Goal: Entertainment & Leisure: Consume media (video, audio)

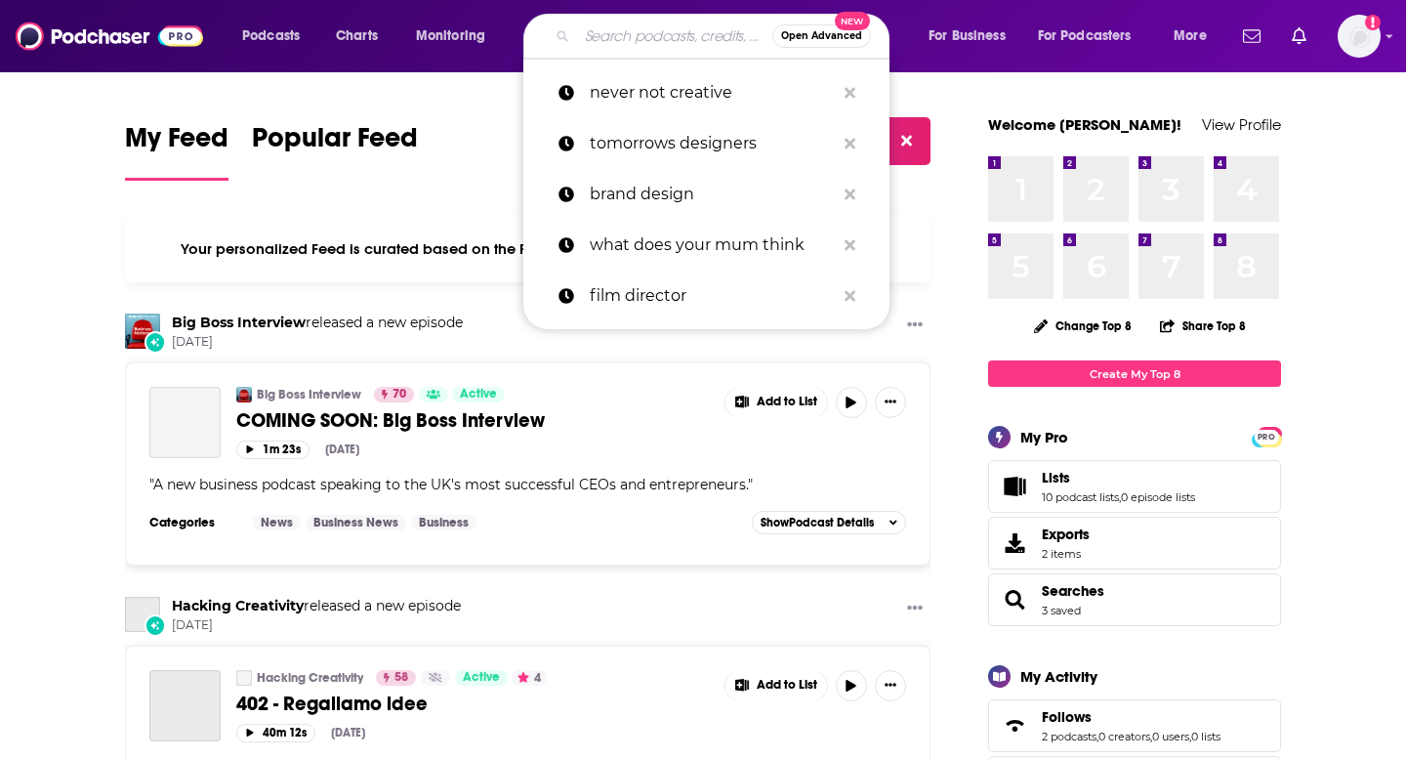
click at [653, 38] on input "Search podcasts, credits, & more..." at bounding box center [674, 36] width 195 height 31
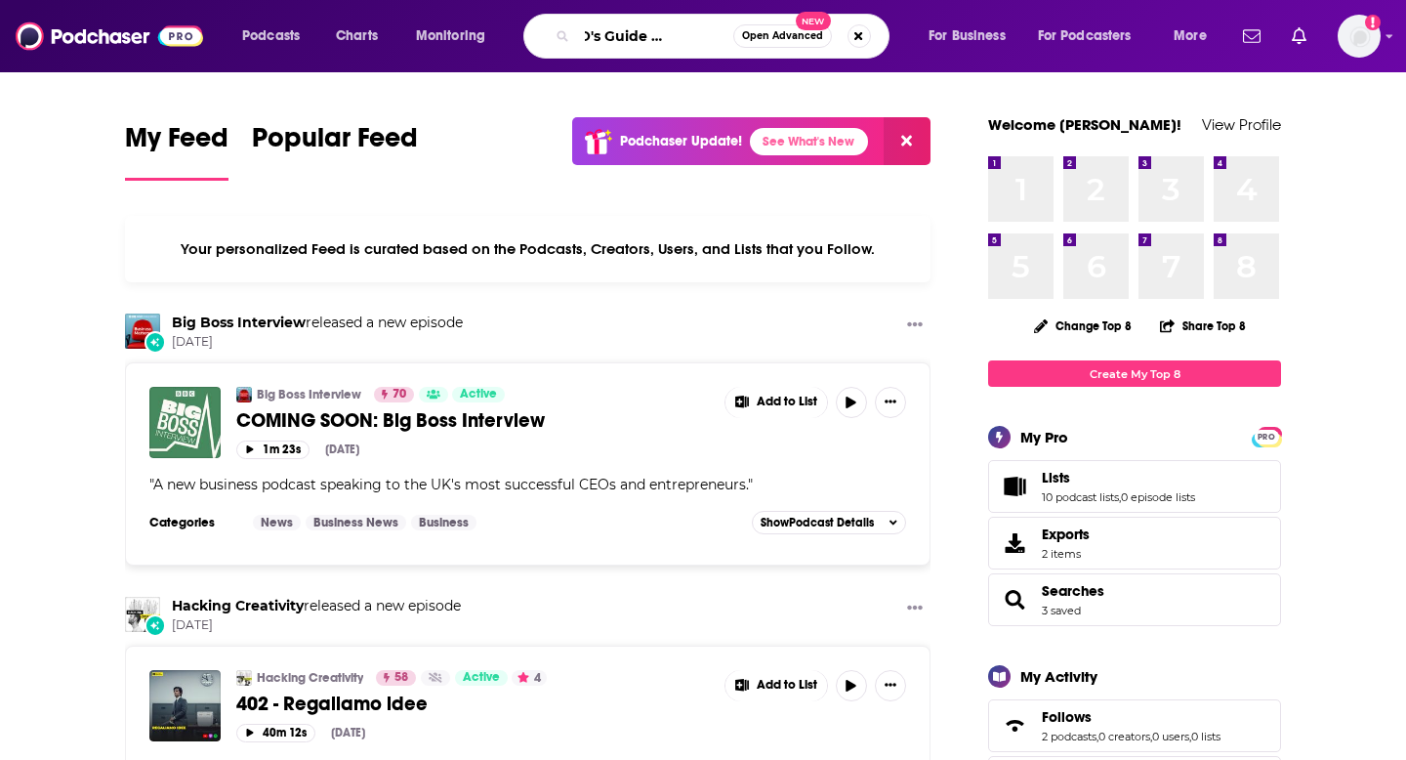
scroll to position [0, 74]
type input "The CEO's Guide to Marketing"
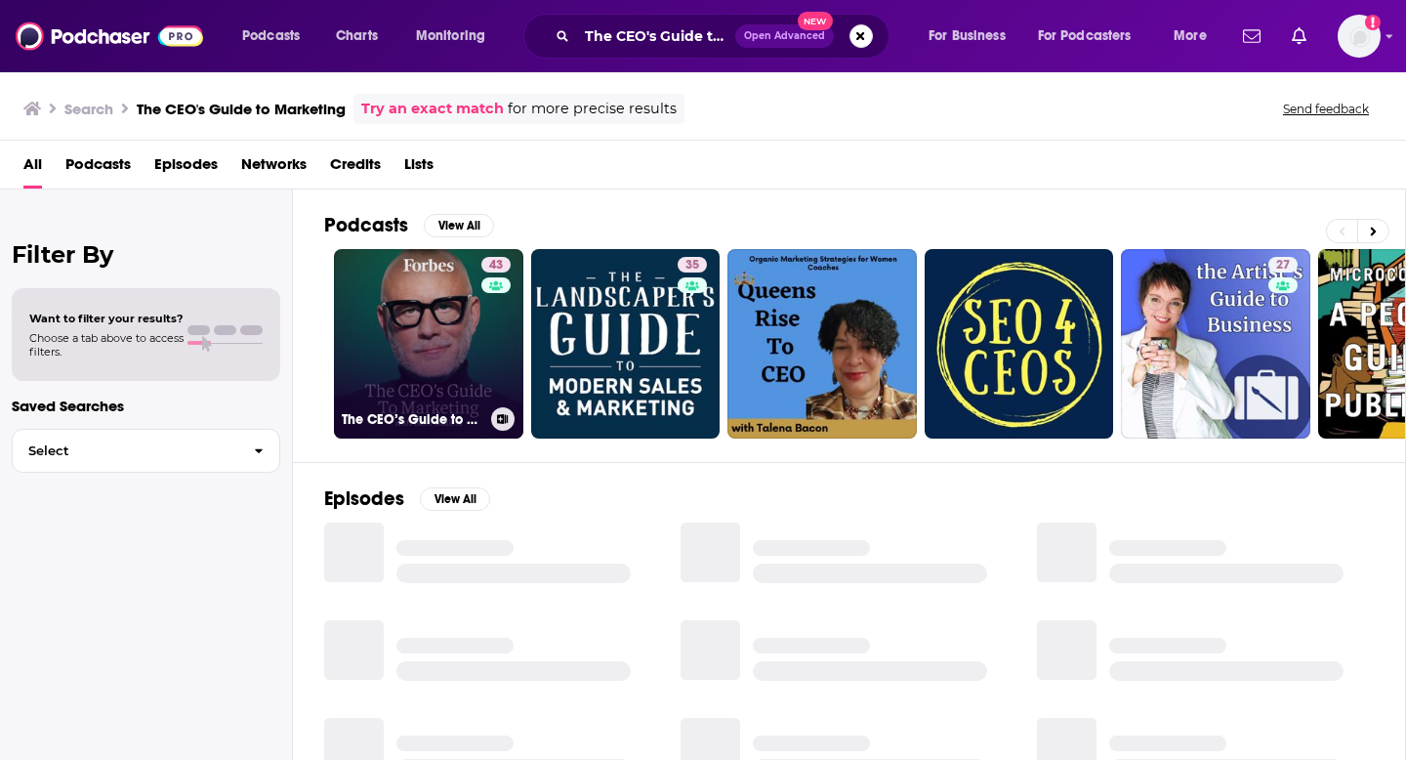
click at [448, 363] on link "43 The CEO’s Guide to Marketing" at bounding box center [428, 343] width 189 height 189
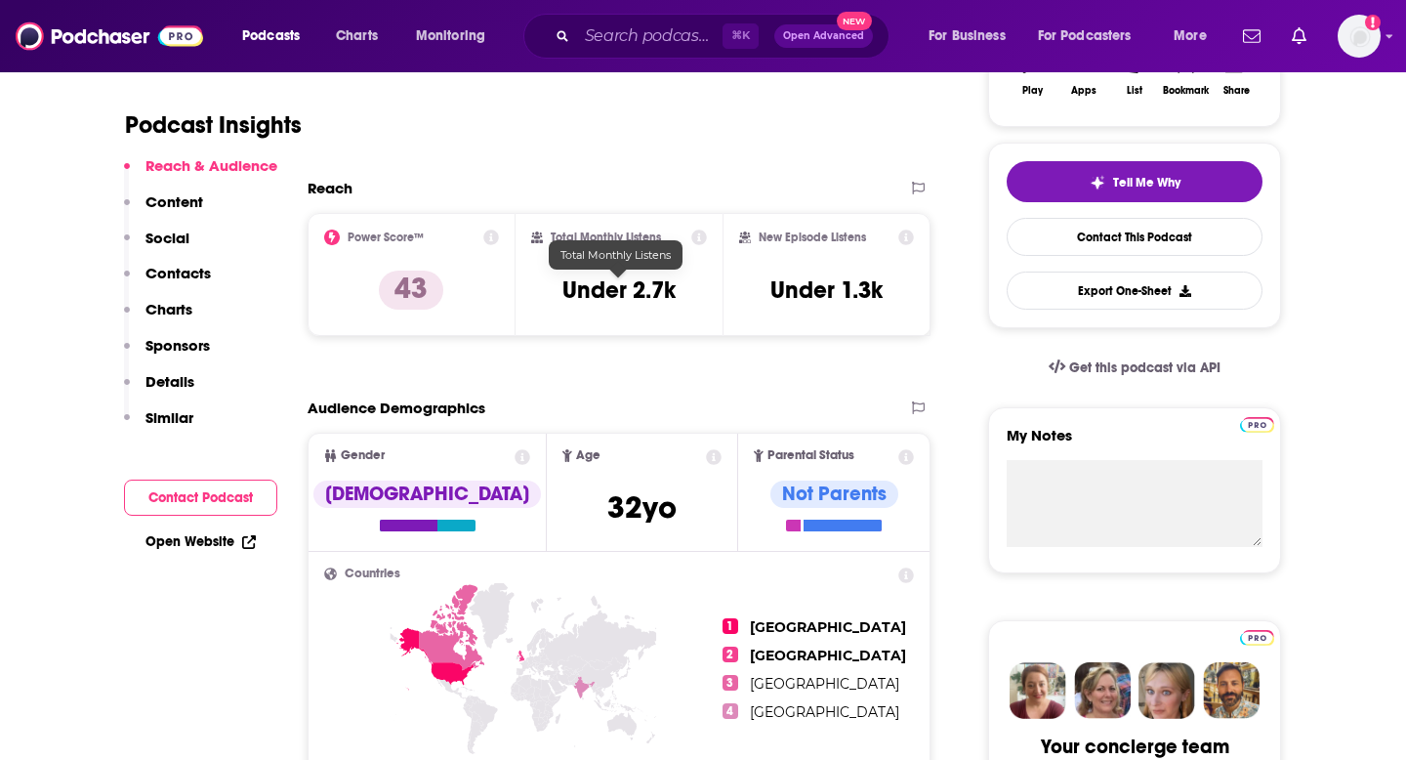
scroll to position [387, 0]
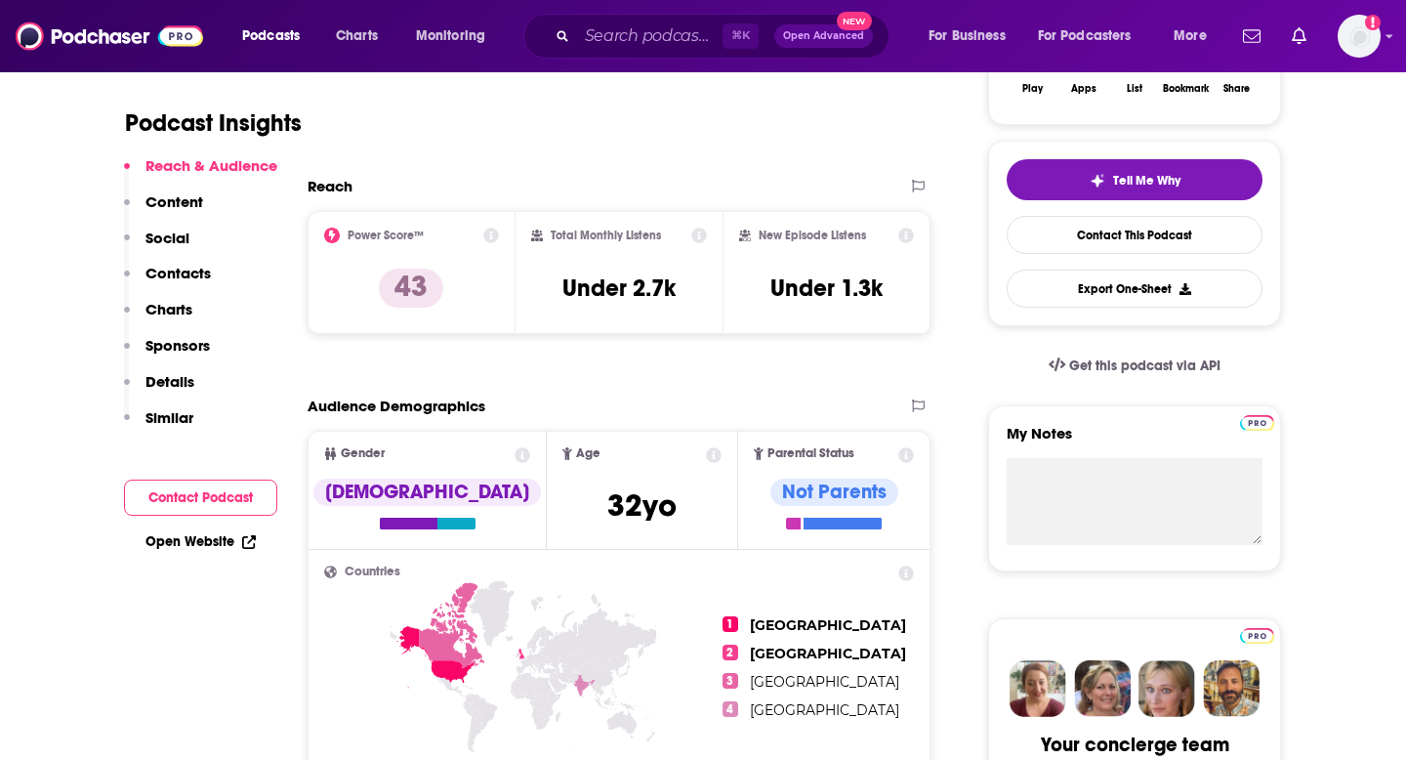
click at [617, 290] on h3 "Under 2.7k" at bounding box center [618, 287] width 113 height 29
click at [619, 287] on h3 "Under 2.7k" at bounding box center [618, 287] width 113 height 29
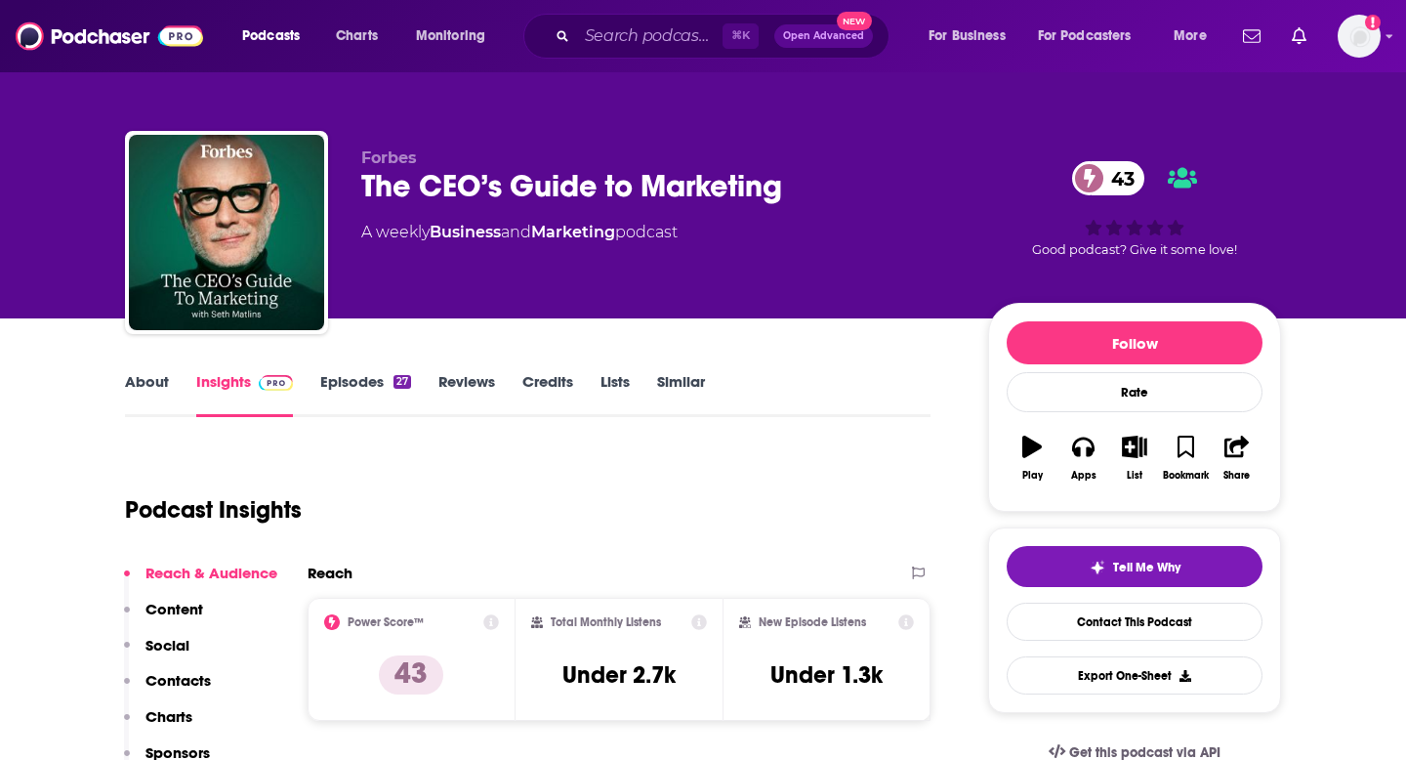
click at [146, 387] on link "About" at bounding box center [147, 394] width 44 height 45
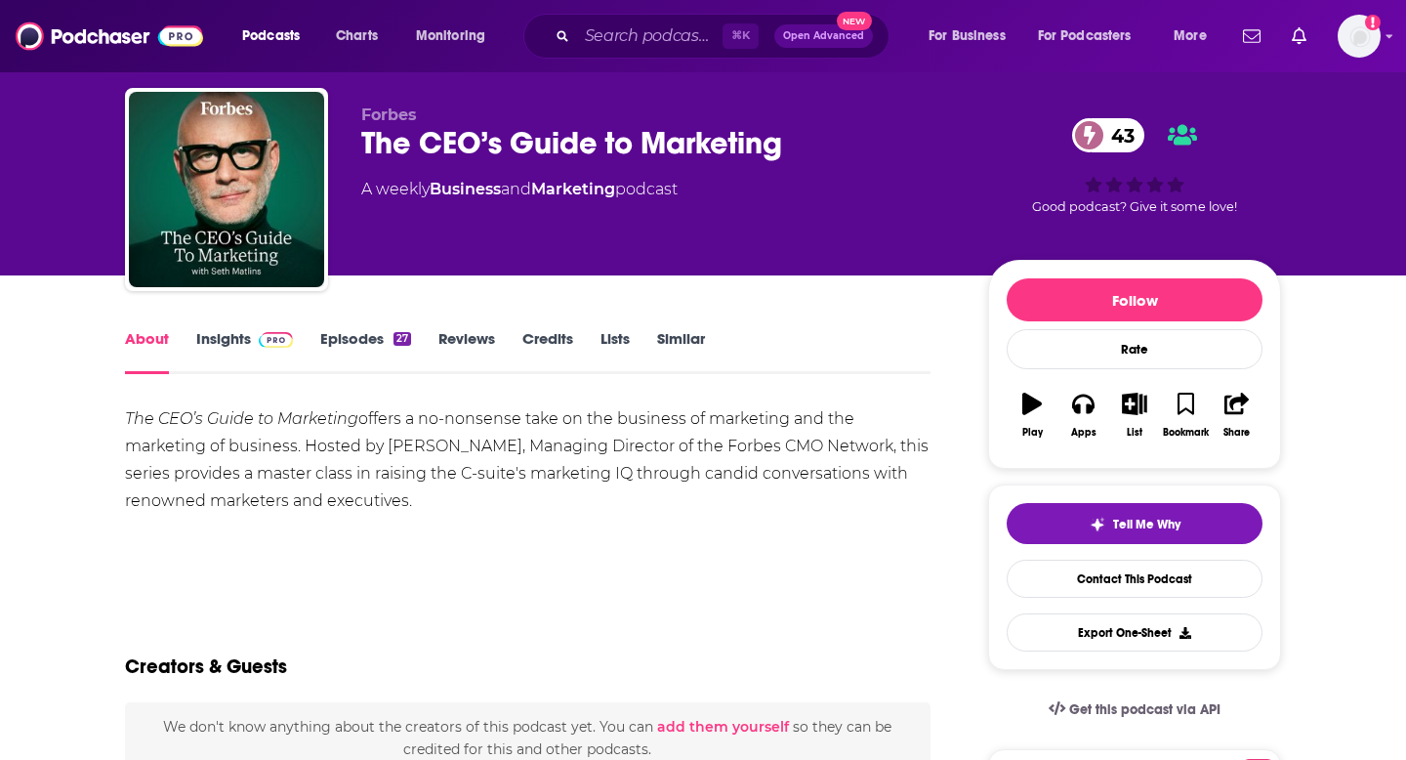
scroll to position [52, 0]
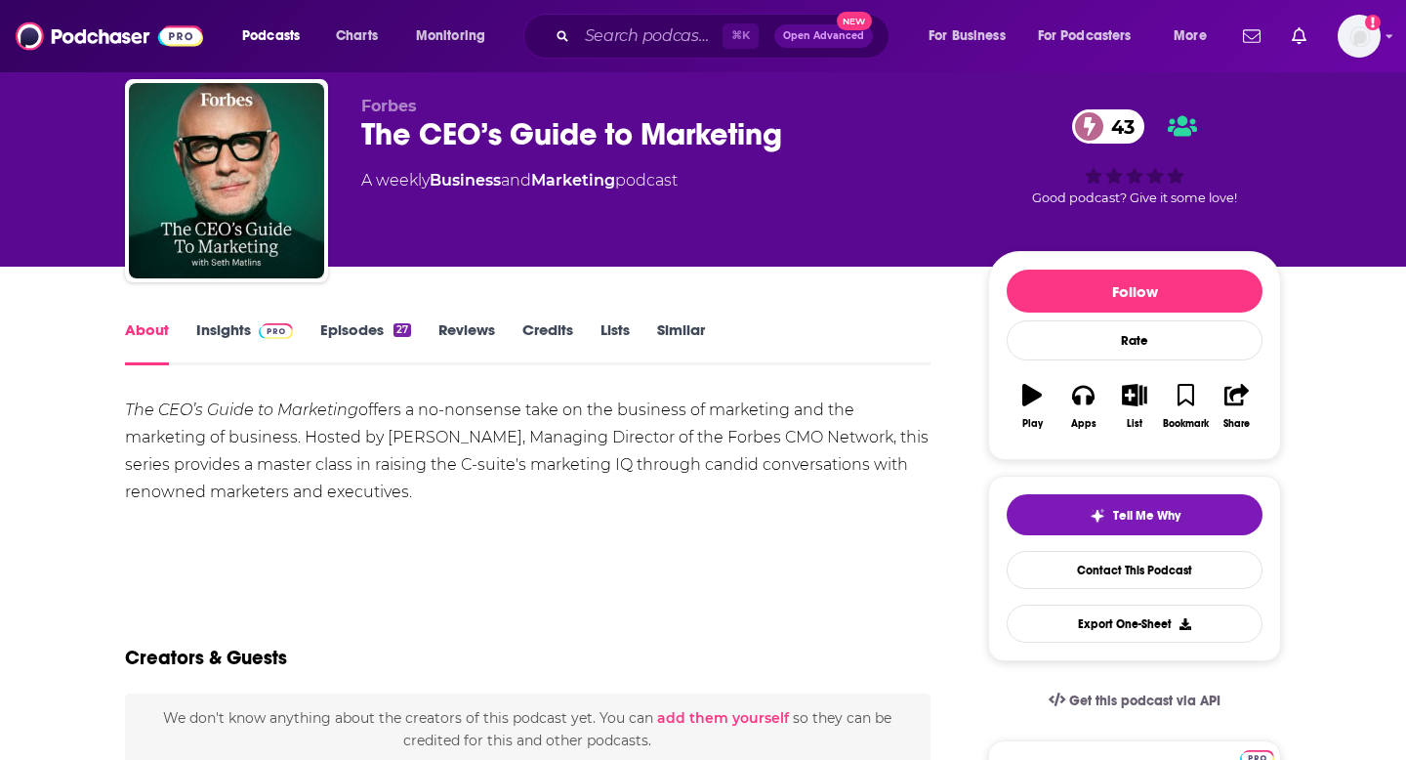
click at [345, 325] on link "Episodes 27" at bounding box center [365, 342] width 91 height 45
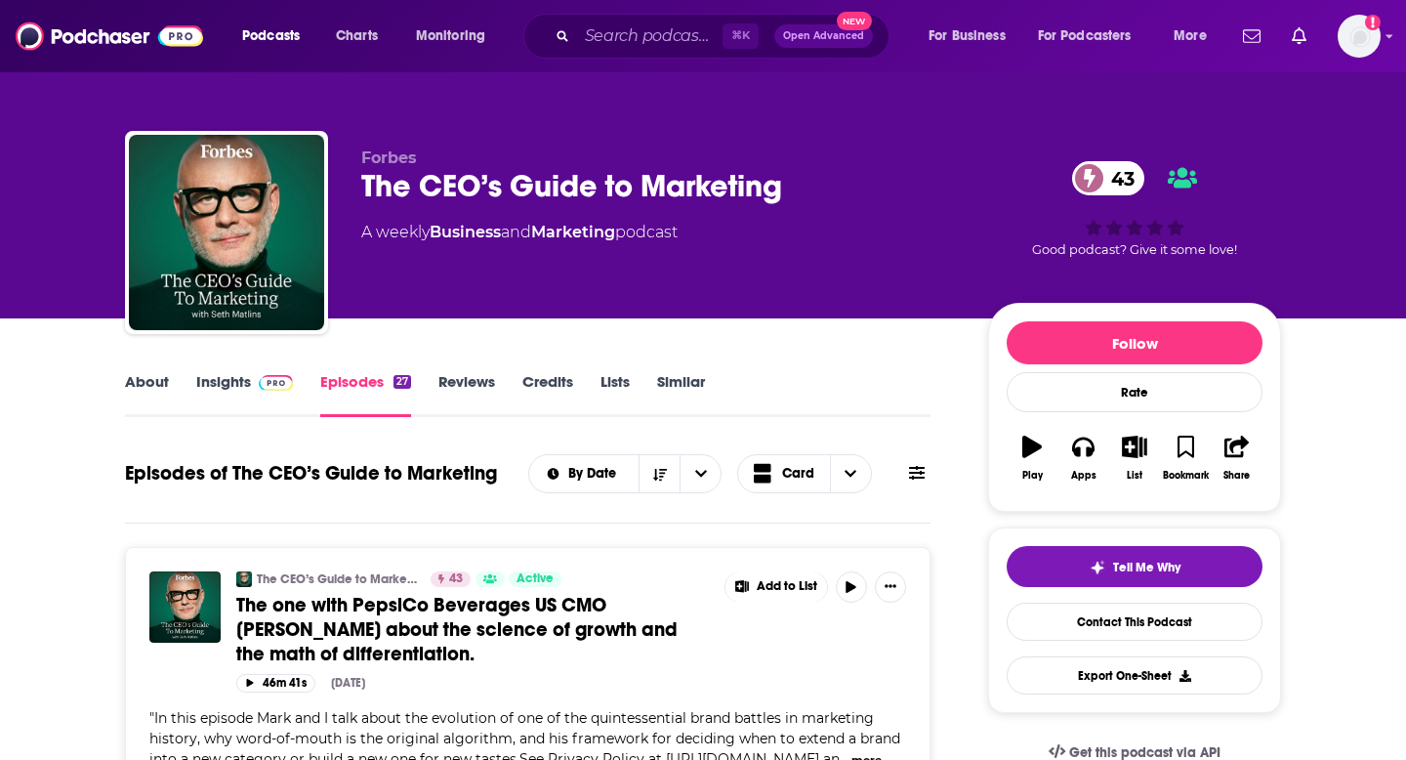
click at [148, 388] on link "About" at bounding box center [147, 394] width 44 height 45
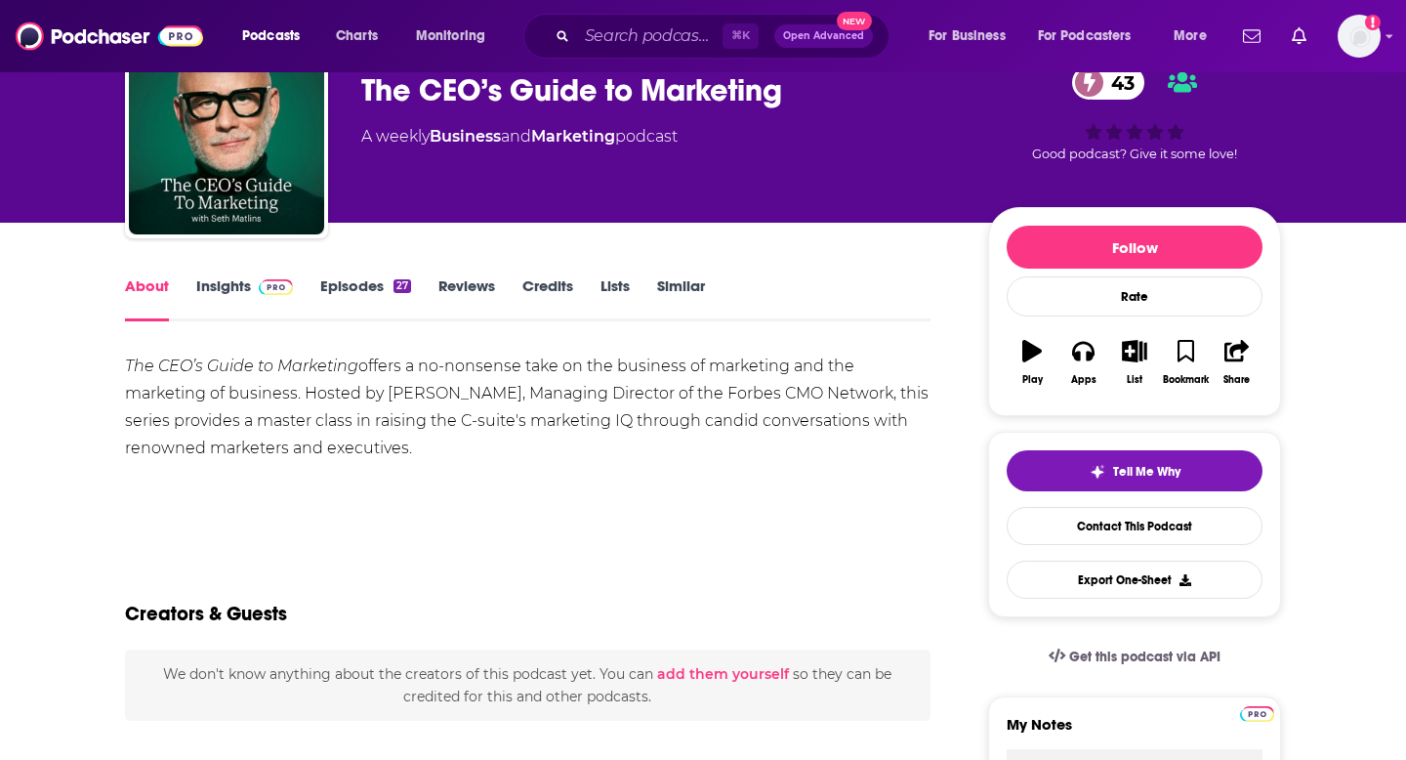
scroll to position [110, 0]
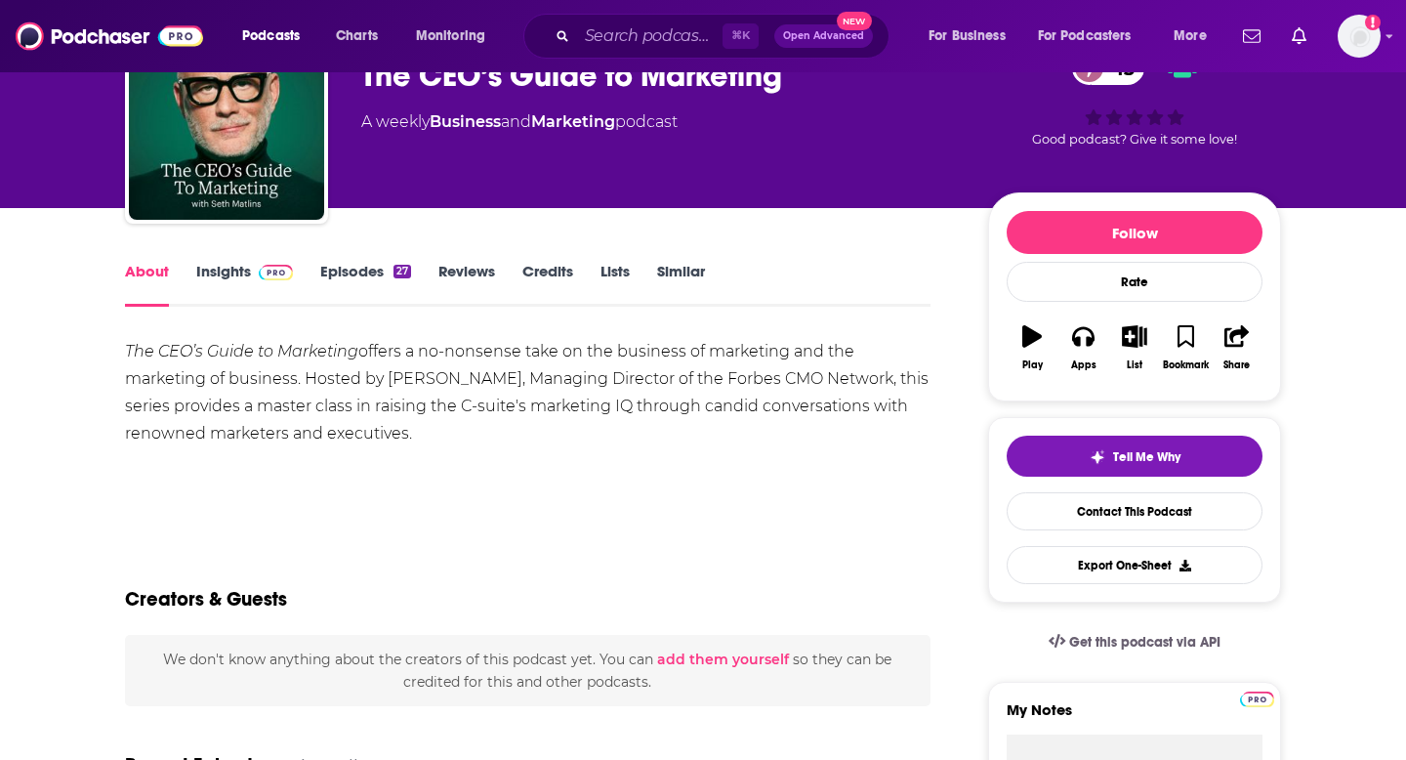
click at [125, 351] on em "The CEO’s Guide to Marketing" at bounding box center [241, 351] width 233 height 19
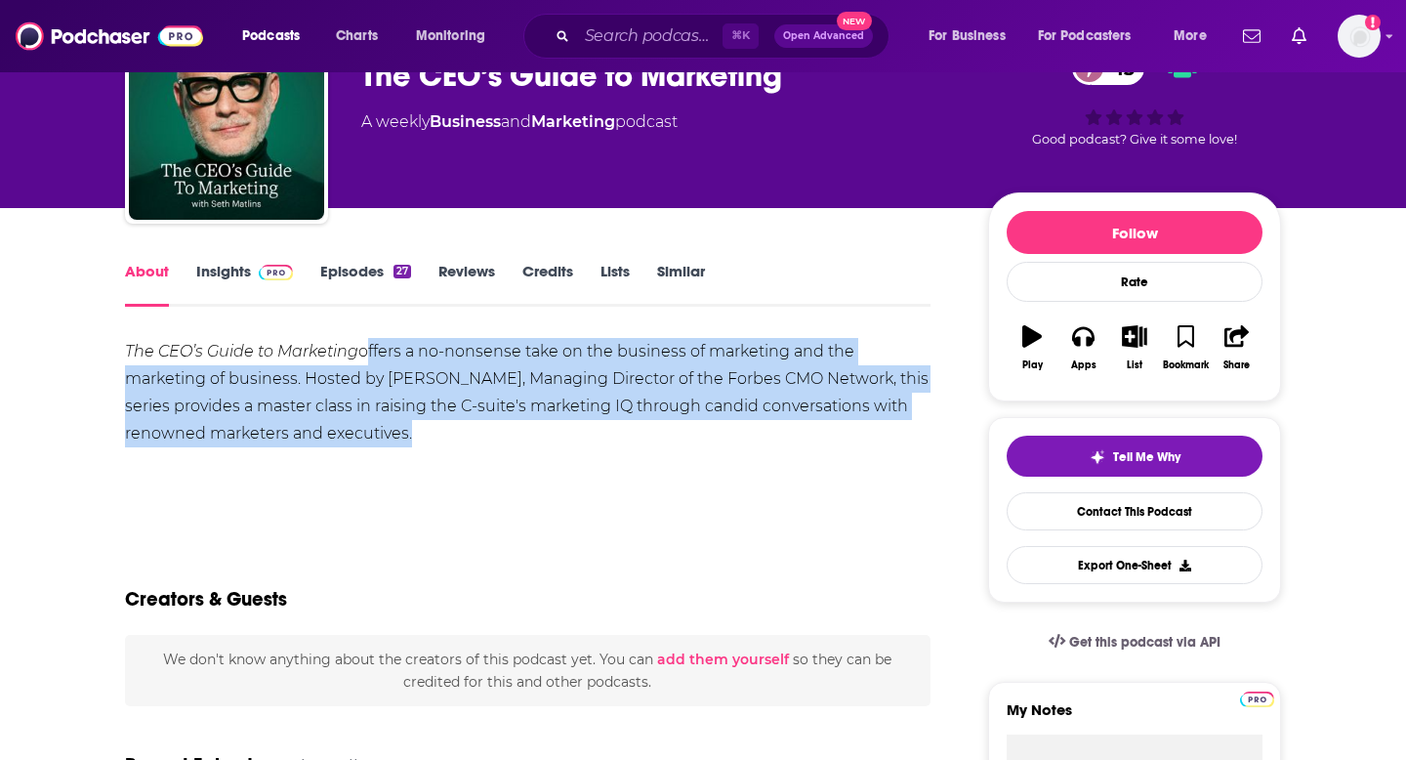
drag, startPoint x: 360, startPoint y: 351, endPoint x: 437, endPoint y: 440, distance: 118.4
click at [437, 440] on div "The CEO’s Guide to Marketing offers a no-nonsense take on the business of marke…" at bounding box center [528, 392] width 806 height 109
copy div "offers a no-nonsense take on the business of marketing and the marketing of bus…"
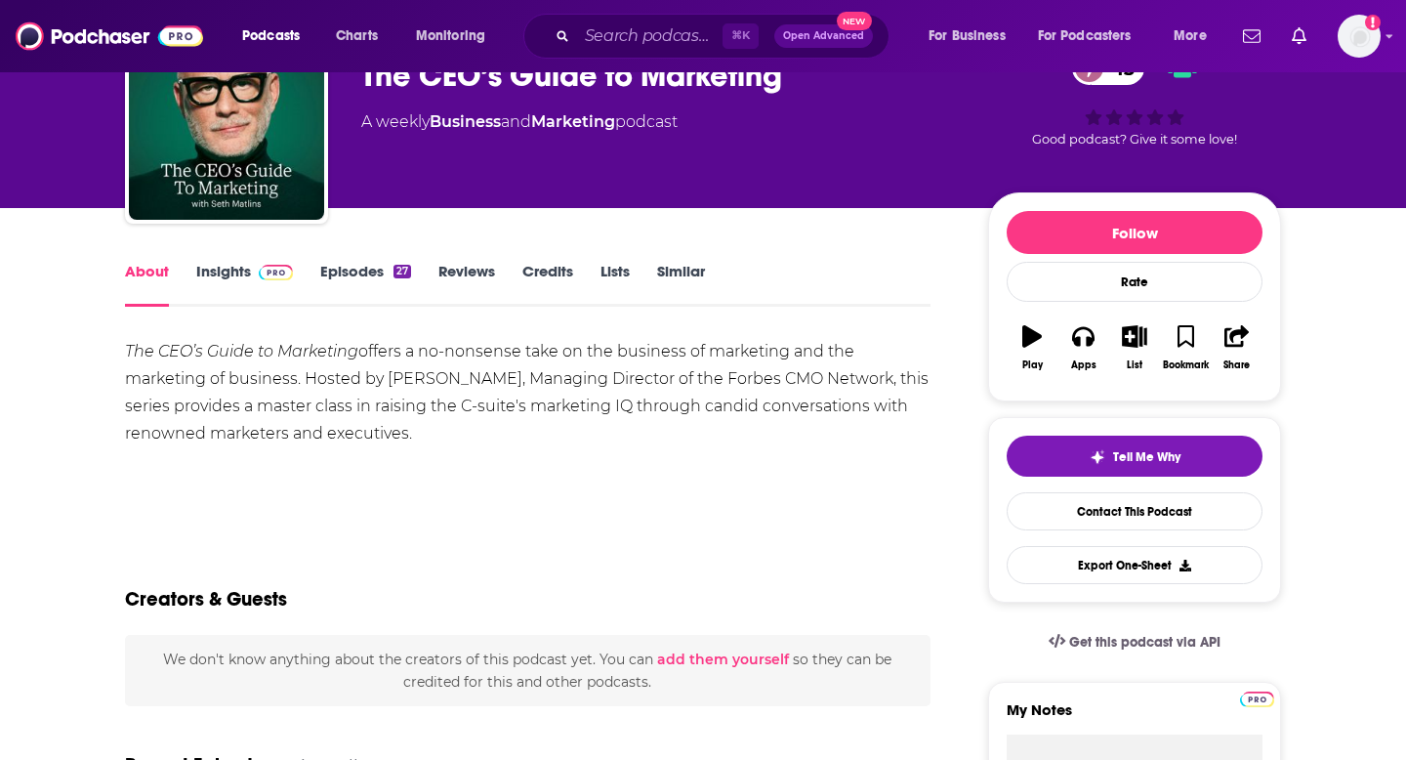
click at [567, 633] on div "Creators & Guests" at bounding box center [528, 587] width 806 height 95
click at [388, 275] on link "Episodes 27" at bounding box center [365, 284] width 91 height 45
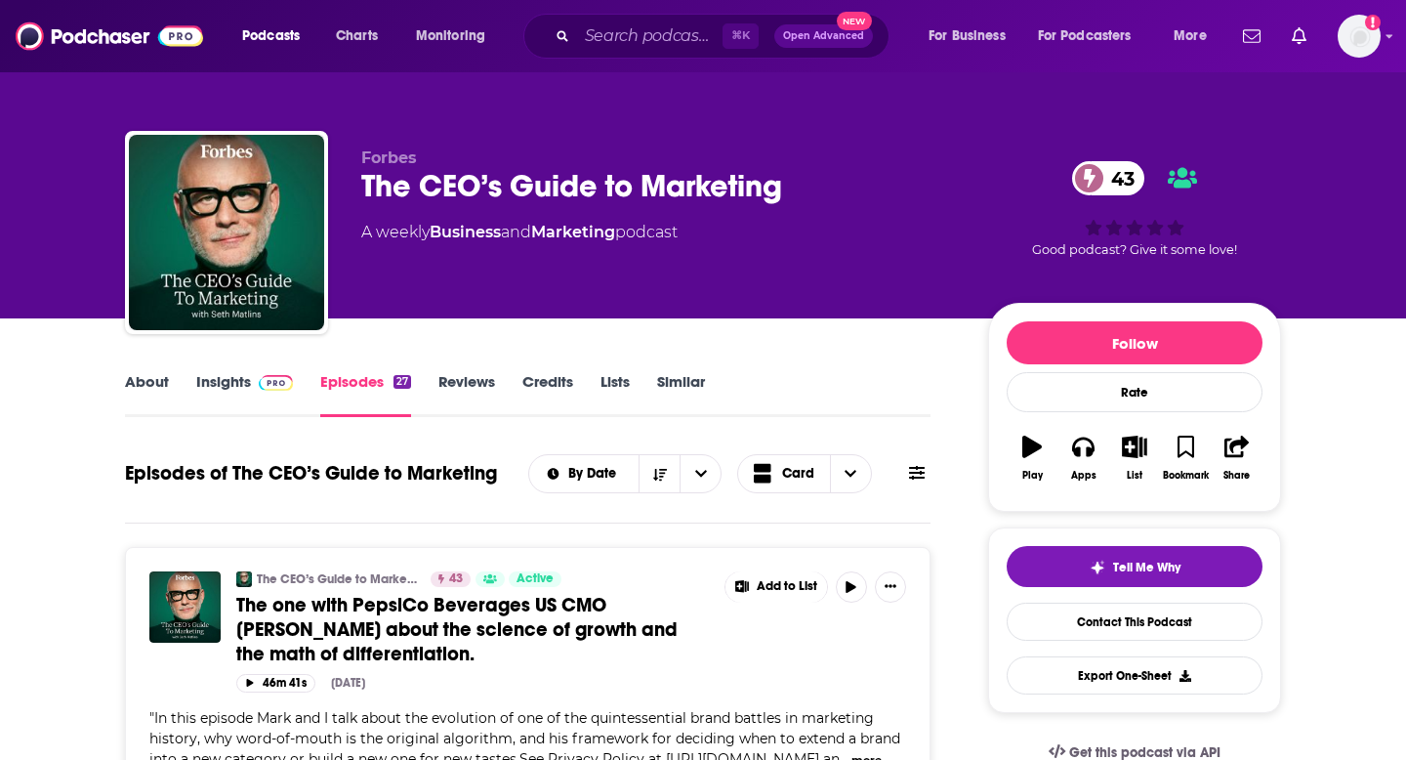
click at [367, 638] on span "The one with PepsiCo Beverages US CMO [PERSON_NAME] about the science of growth…" at bounding box center [456, 629] width 441 height 73
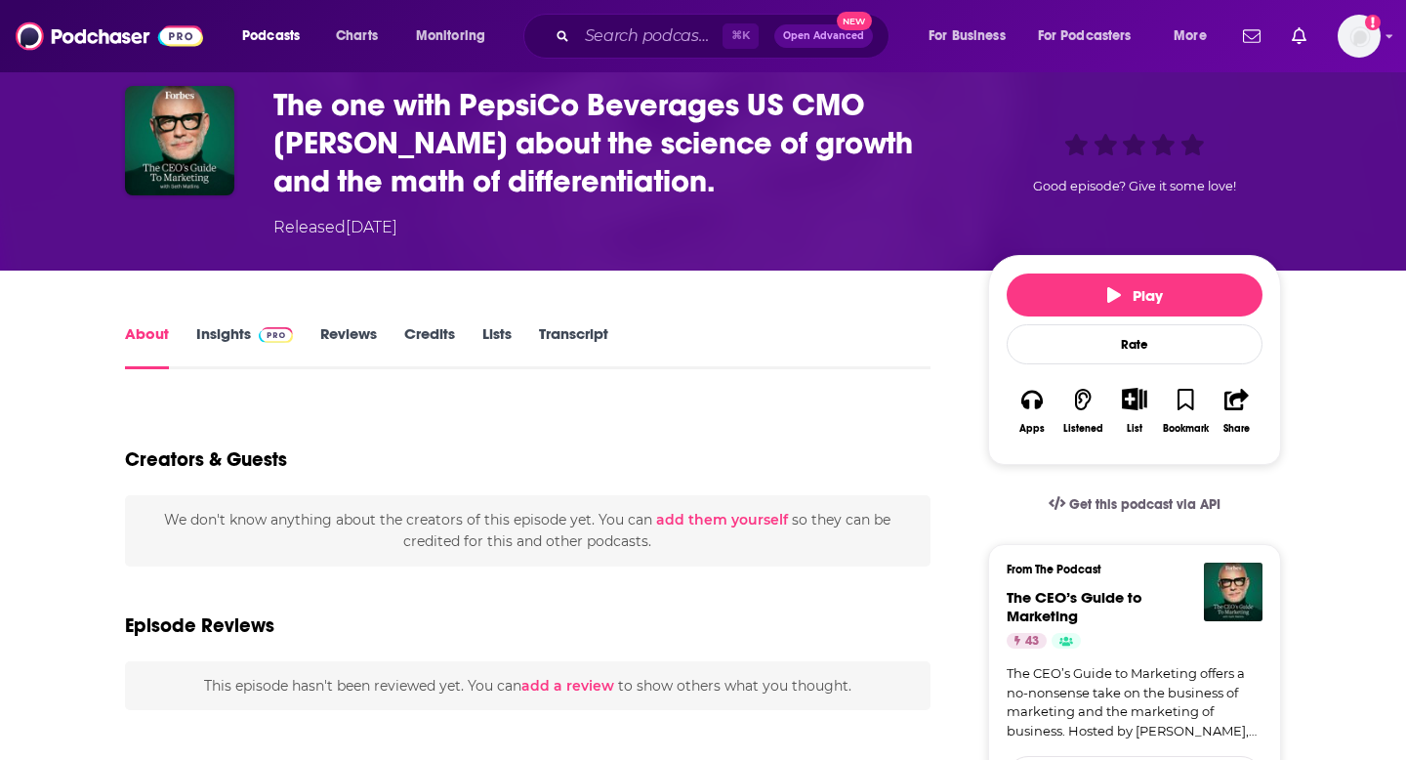
scroll to position [103, 0]
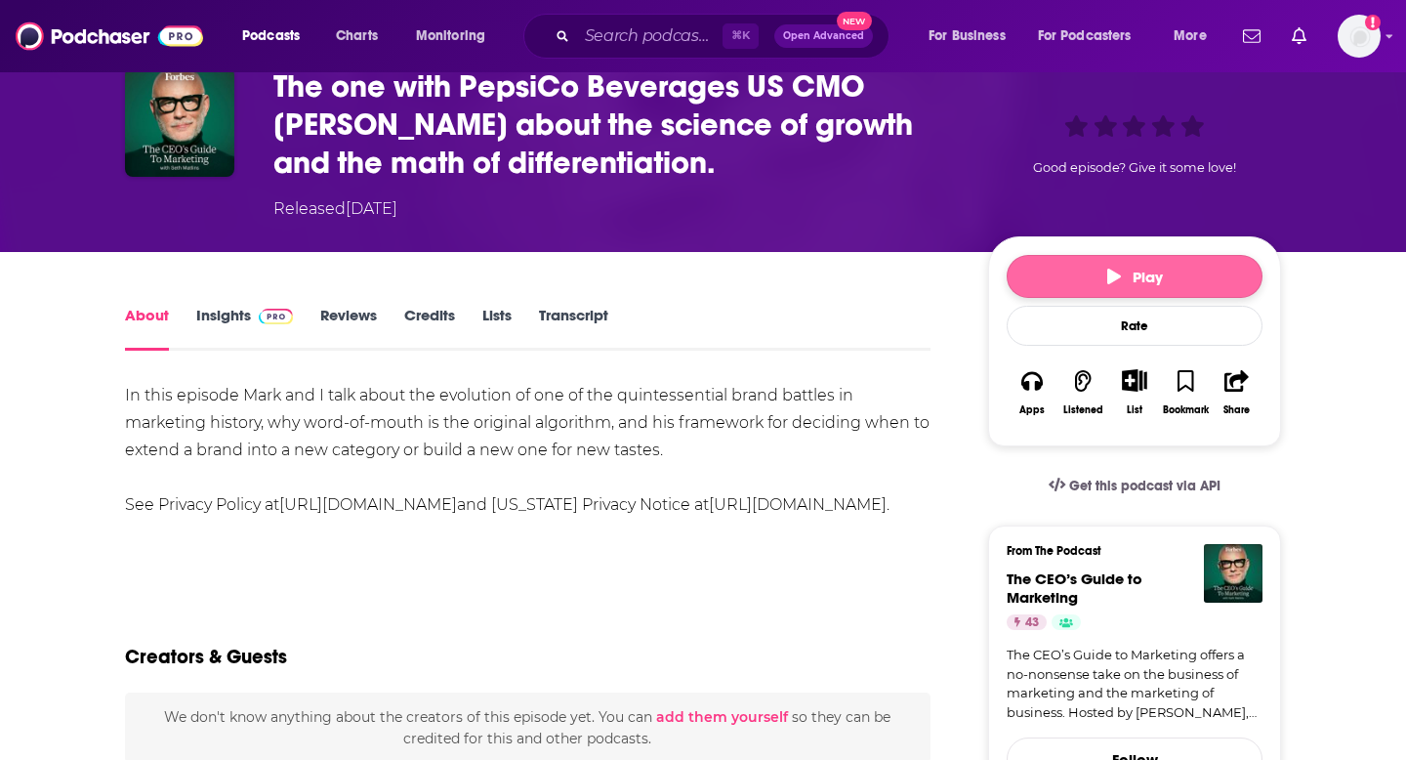
click at [1087, 286] on button "Play" at bounding box center [1135, 276] width 256 height 43
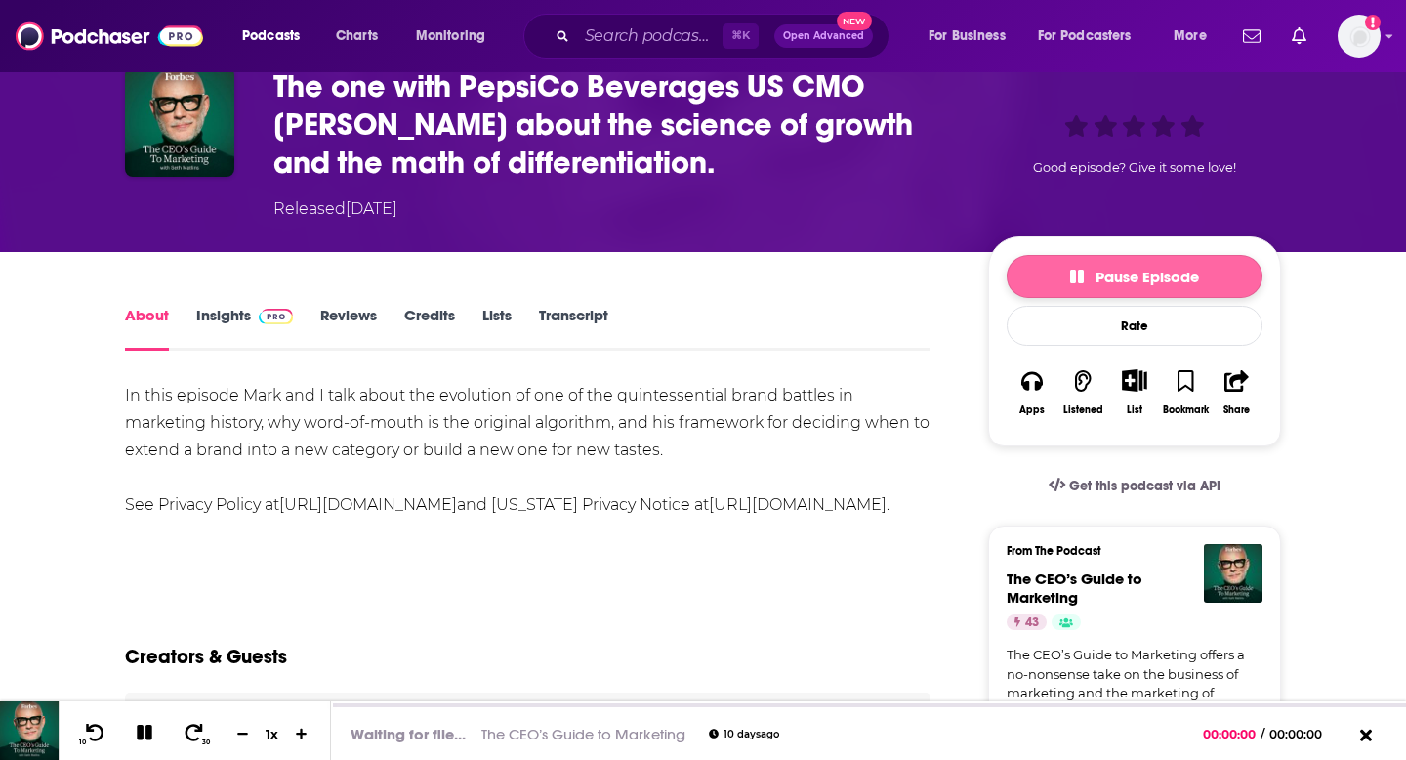
click at [1087, 286] on button "Pause Episode" at bounding box center [1135, 276] width 256 height 43
